Goal: Task Accomplishment & Management: Manage account settings

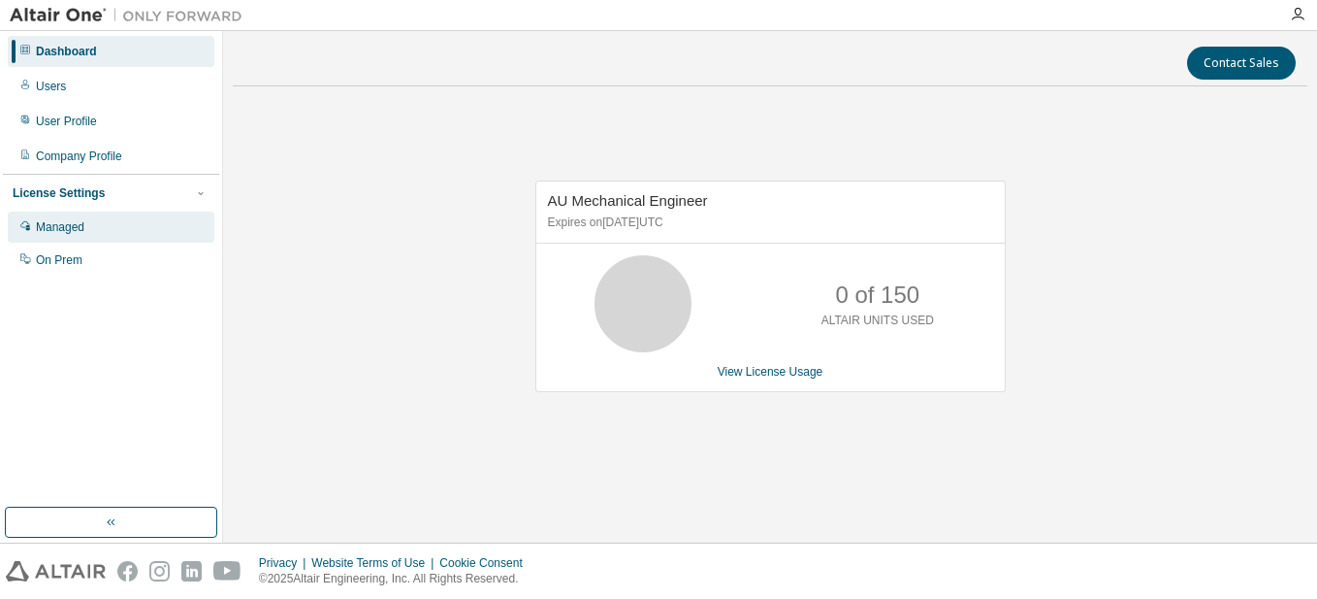
click at [89, 228] on div "Managed" at bounding box center [111, 226] width 207 height 31
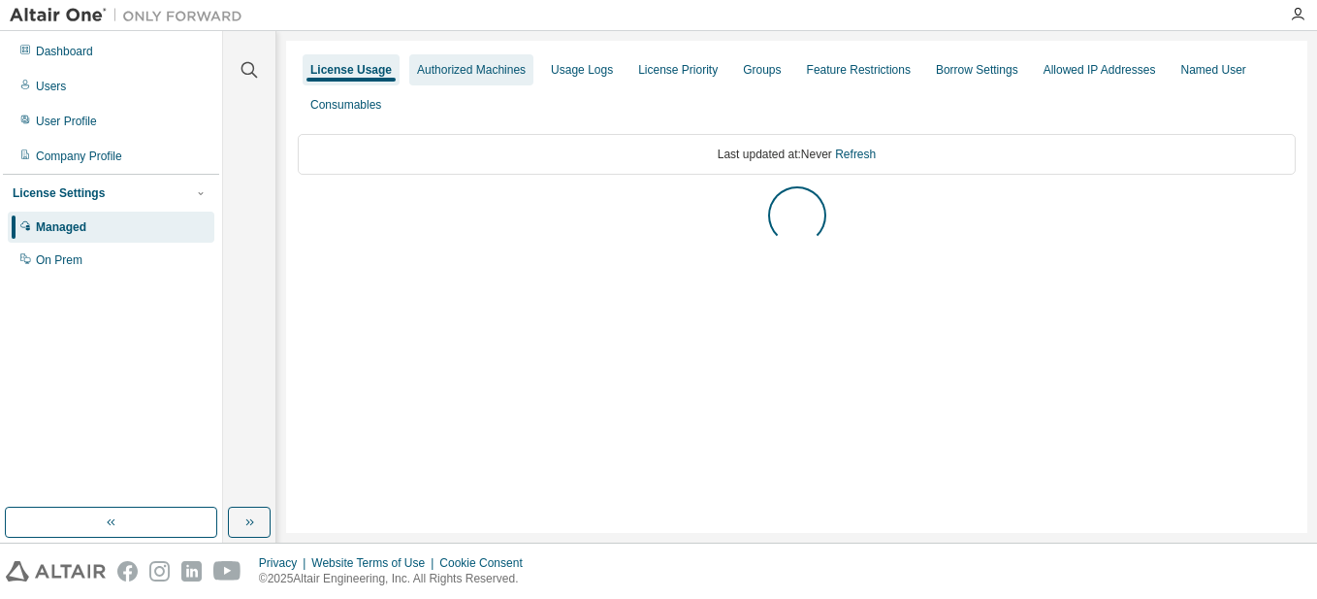
click at [480, 71] on div "Authorized Machines" at bounding box center [471, 70] width 109 height 16
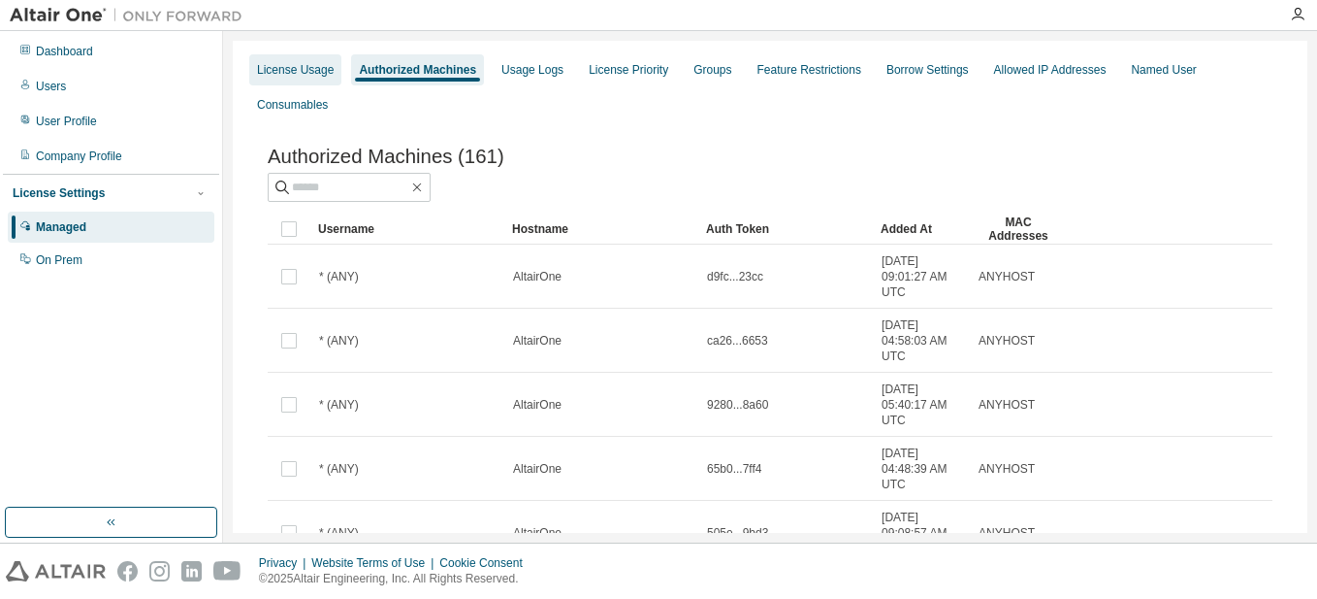
click at [304, 74] on div "License Usage" at bounding box center [295, 70] width 77 height 16
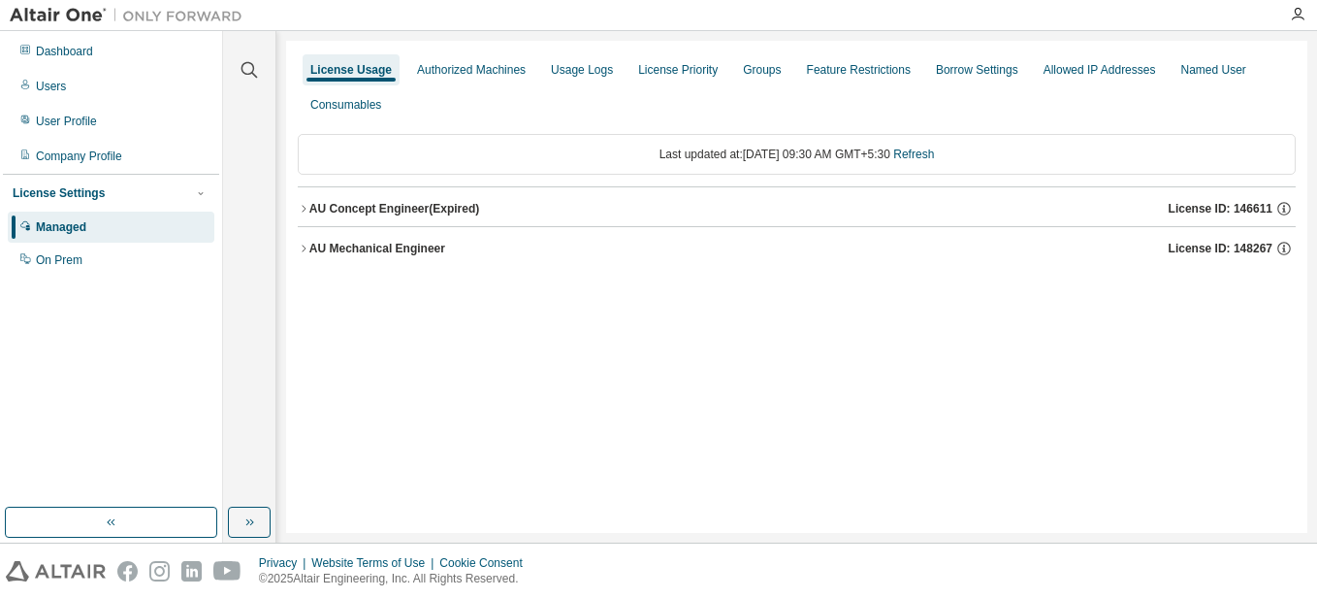
click at [412, 251] on div "AU Mechanical Engineer" at bounding box center [377, 249] width 136 height 16
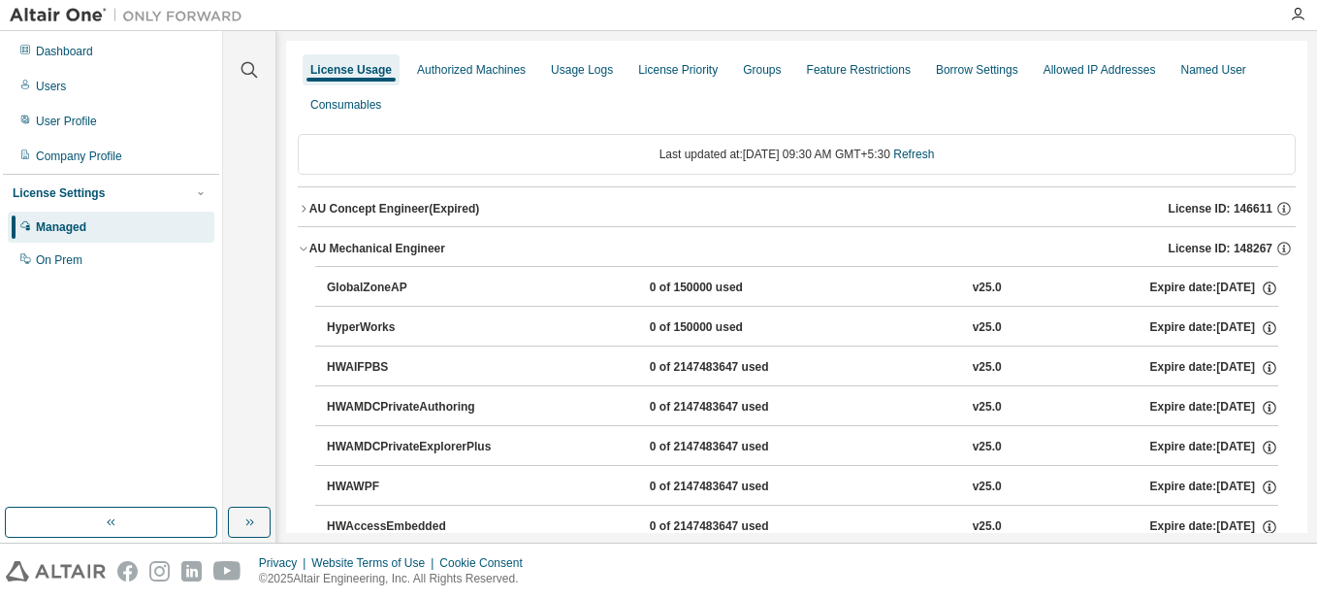
click at [412, 251] on div "AU Mechanical Engineer" at bounding box center [377, 249] width 136 height 16
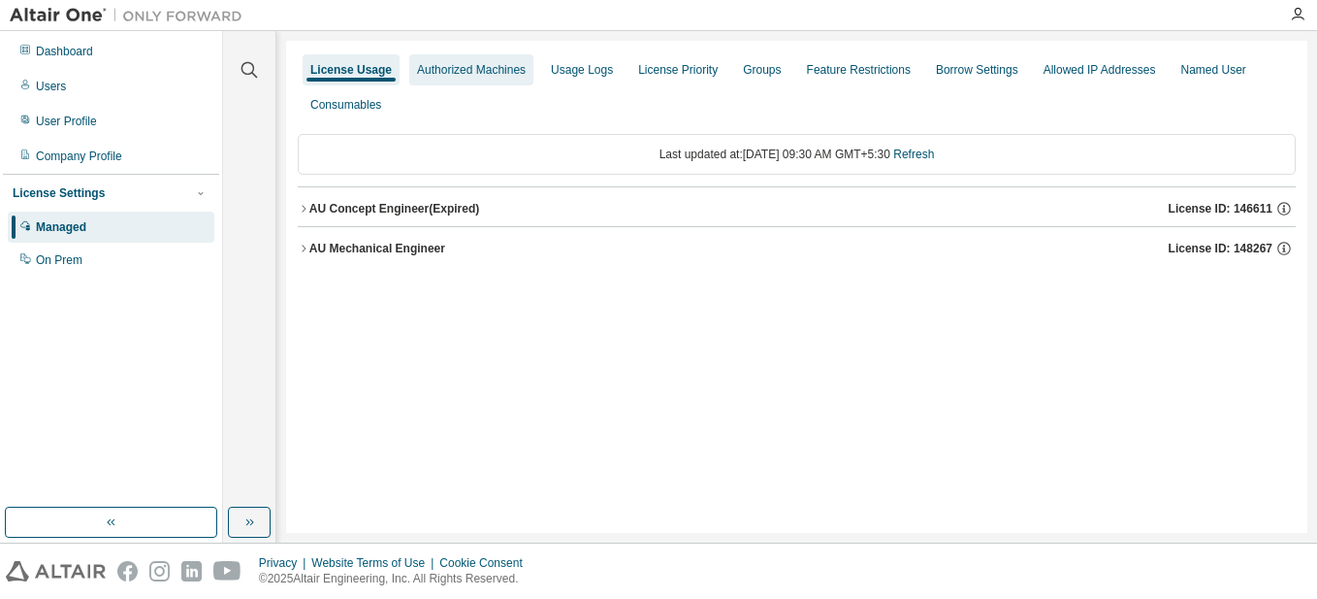
click at [494, 60] on div "Authorized Machines" at bounding box center [471, 69] width 124 height 31
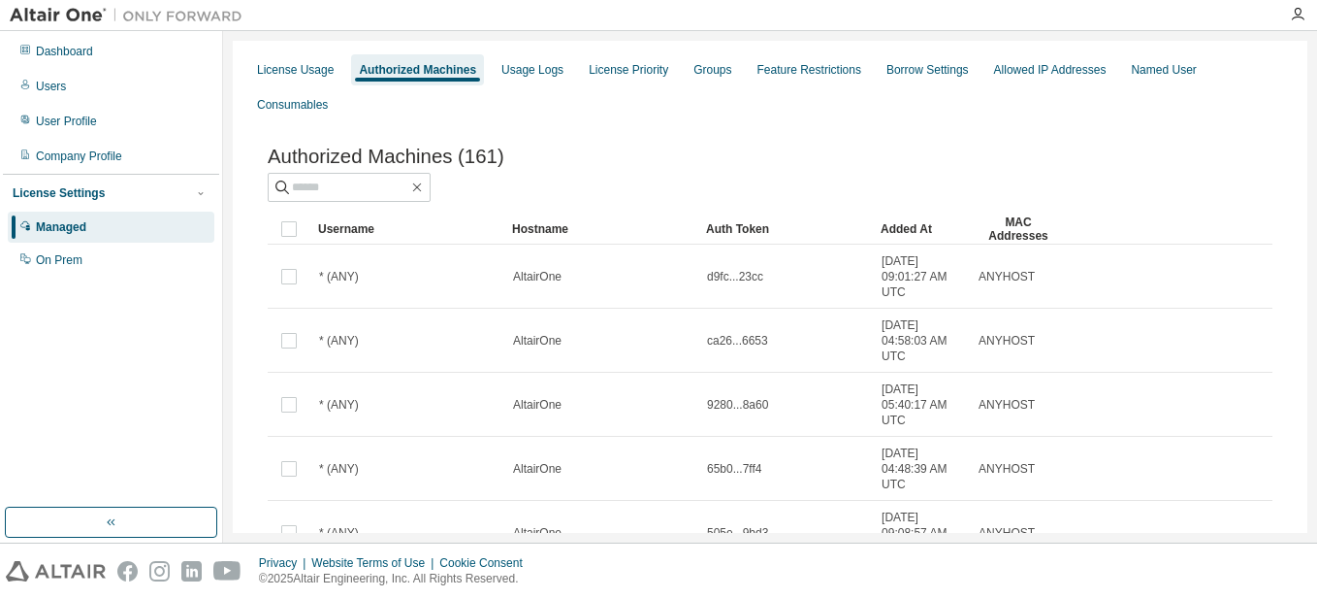
click at [96, 105] on div "Dashboard Users User Profile Company Profile License Settings Managed On Prem" at bounding box center [111, 155] width 216 height 243
click at [84, 93] on div "Users" at bounding box center [111, 86] width 207 height 31
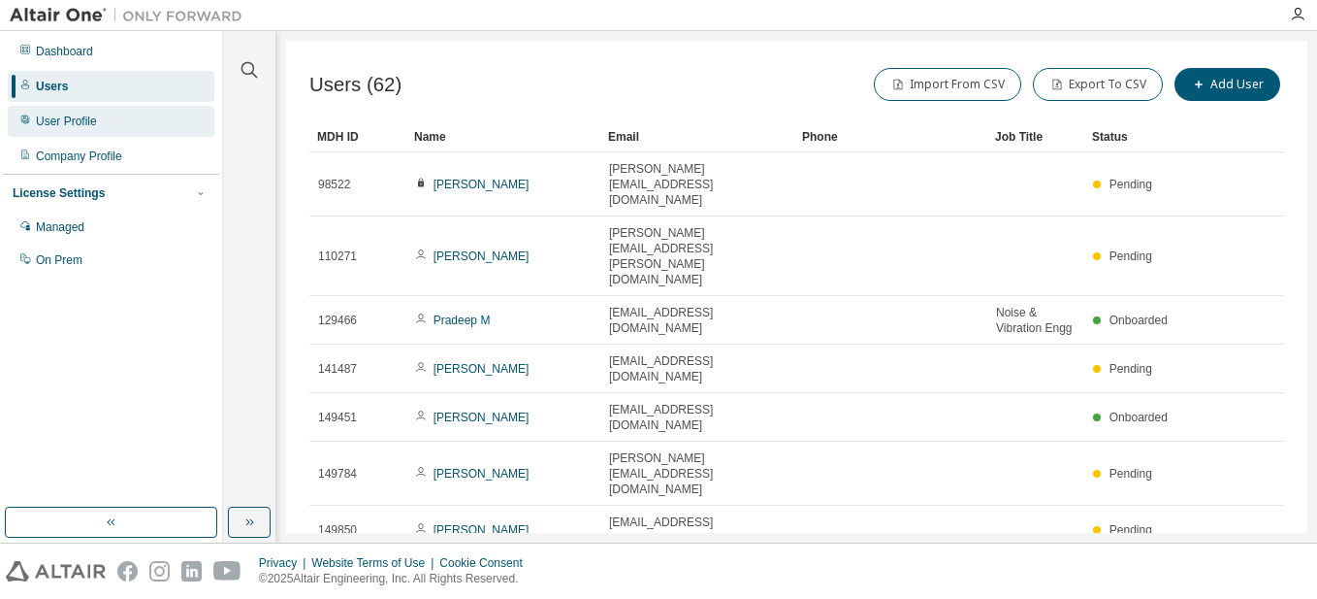
click at [74, 136] on div "User Profile" at bounding box center [111, 121] width 207 height 31
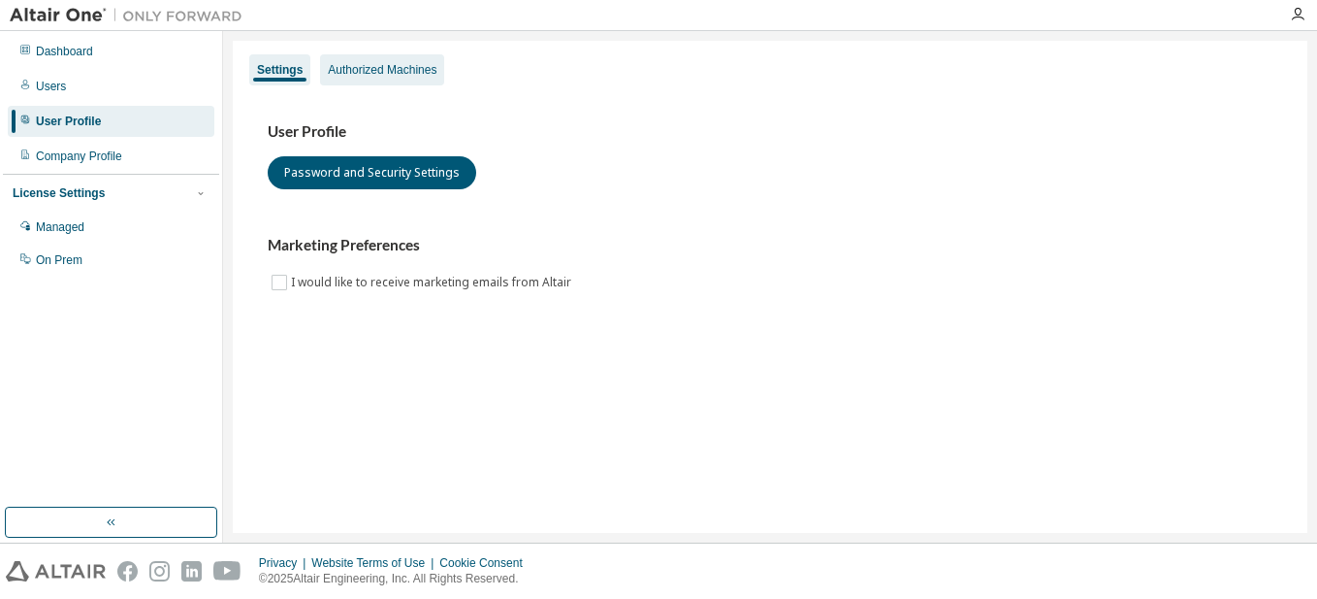
click at [406, 75] on div "Authorized Machines" at bounding box center [382, 70] width 109 height 16
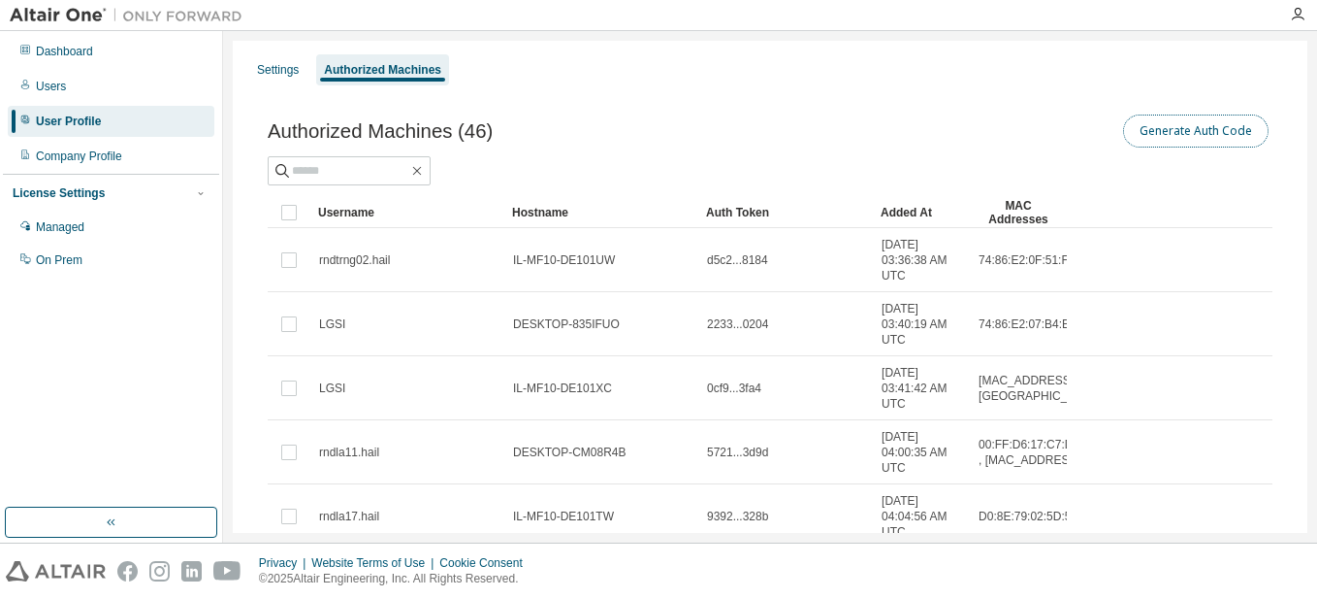
click at [1195, 140] on button "Generate Auth Code" at bounding box center [1196, 130] width 146 height 33
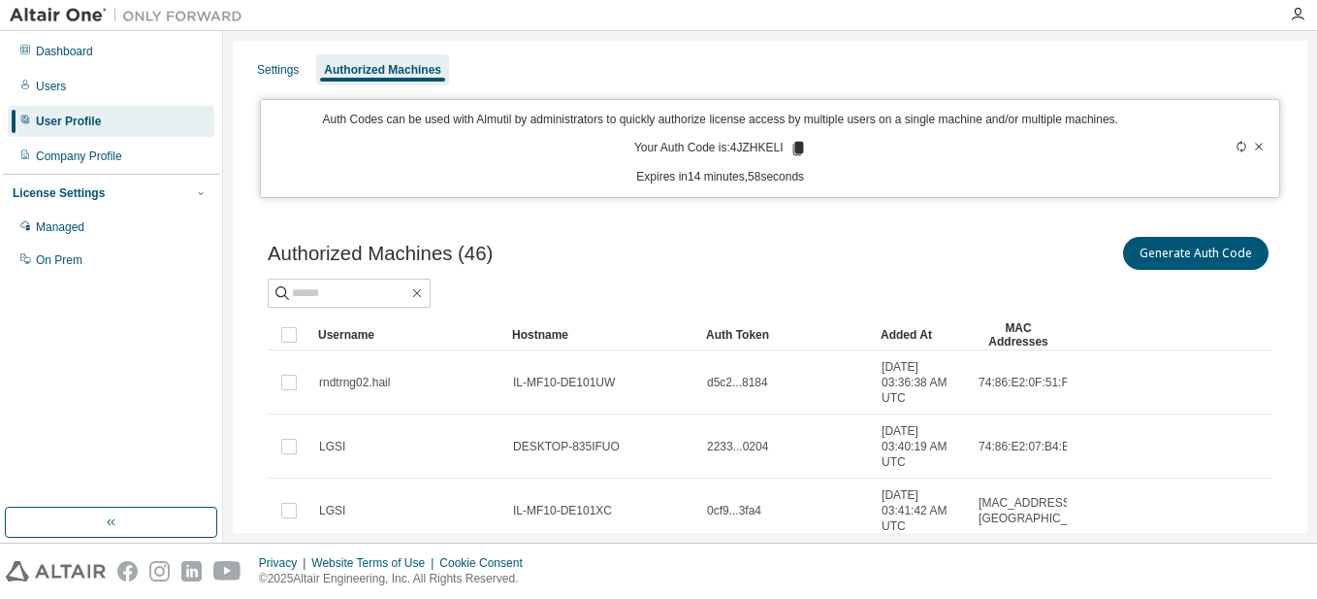
click at [793, 150] on icon at bounding box center [798, 149] width 11 height 14
